Goal: Task Accomplishment & Management: Use online tool/utility

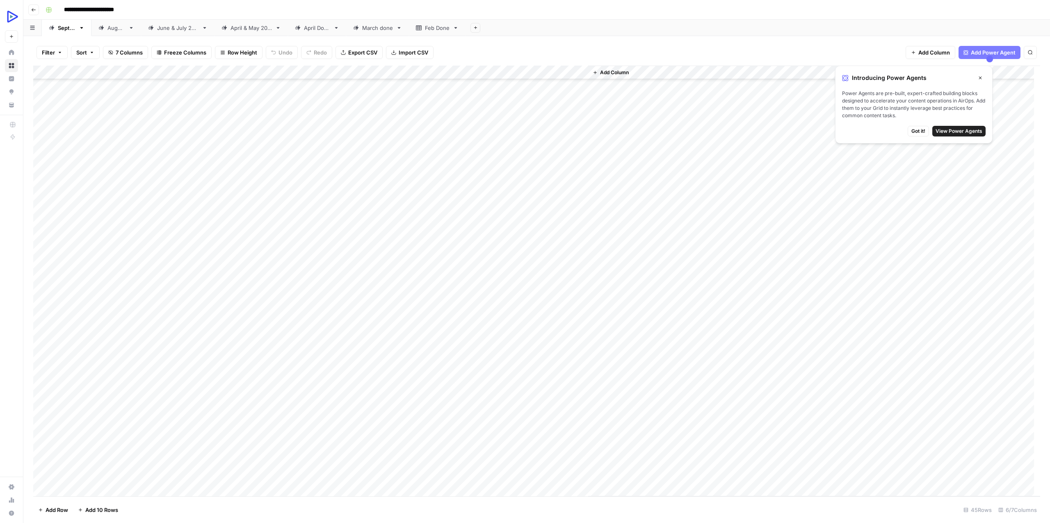
scroll to position [197, 0]
drag, startPoint x: 268, startPoint y: 295, endPoint x: 326, endPoint y: 294, distance: 57.4
click at [326, 294] on div "Add Column" at bounding box center [536, 281] width 1007 height 431
drag, startPoint x: 101, startPoint y: 305, endPoint x: 214, endPoint y: 306, distance: 112.8
click at [214, 306] on div "Add Column" at bounding box center [536, 281] width 1007 height 431
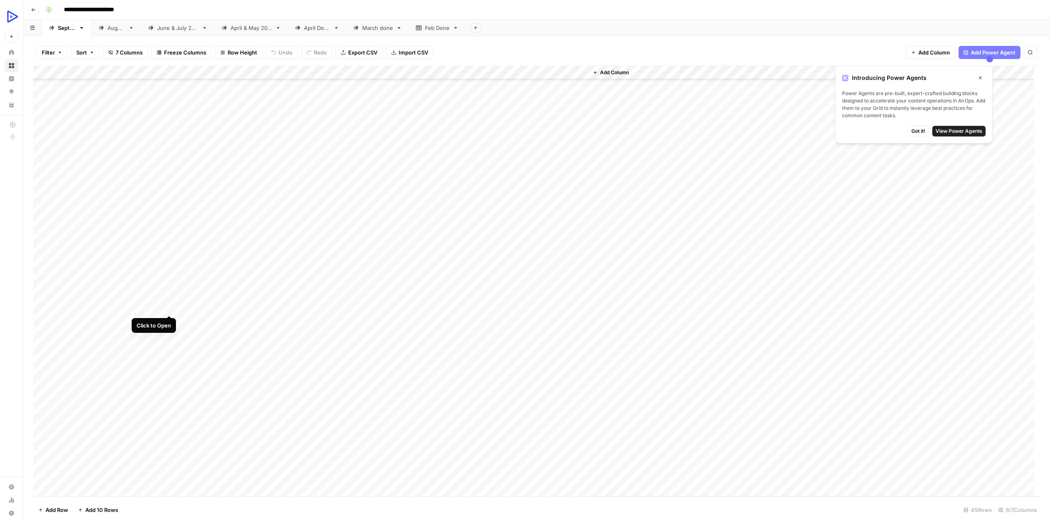
click at [167, 306] on div "Add Column" at bounding box center [536, 281] width 1007 height 431
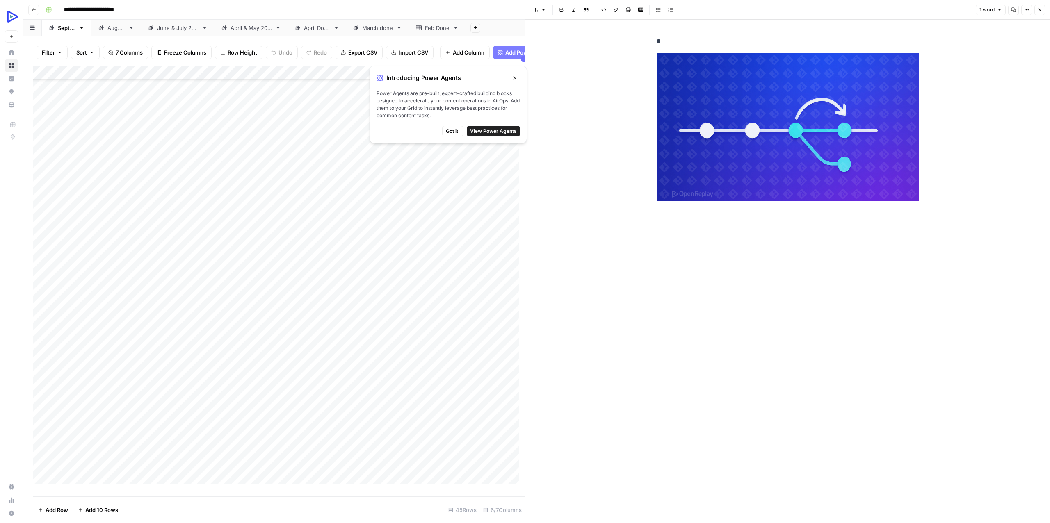
click at [516, 78] on icon "button" at bounding box center [514, 77] width 5 height 5
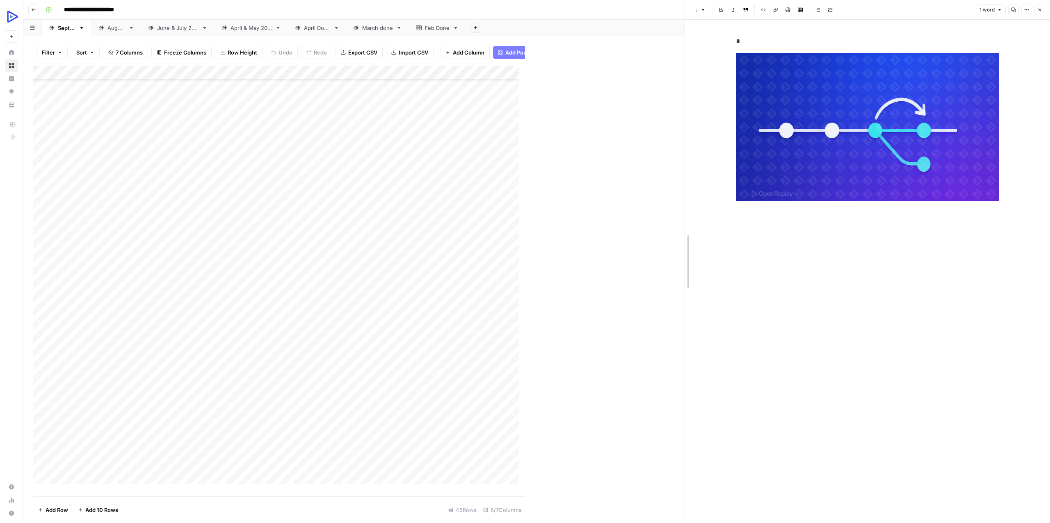
drag, startPoint x: 528, startPoint y: 231, endPoint x: 688, endPoint y: 225, distance: 159.7
click at [1041, 6] on button "Close" at bounding box center [1039, 10] width 11 height 11
